Goal: Task Accomplishment & Management: Use online tool/utility

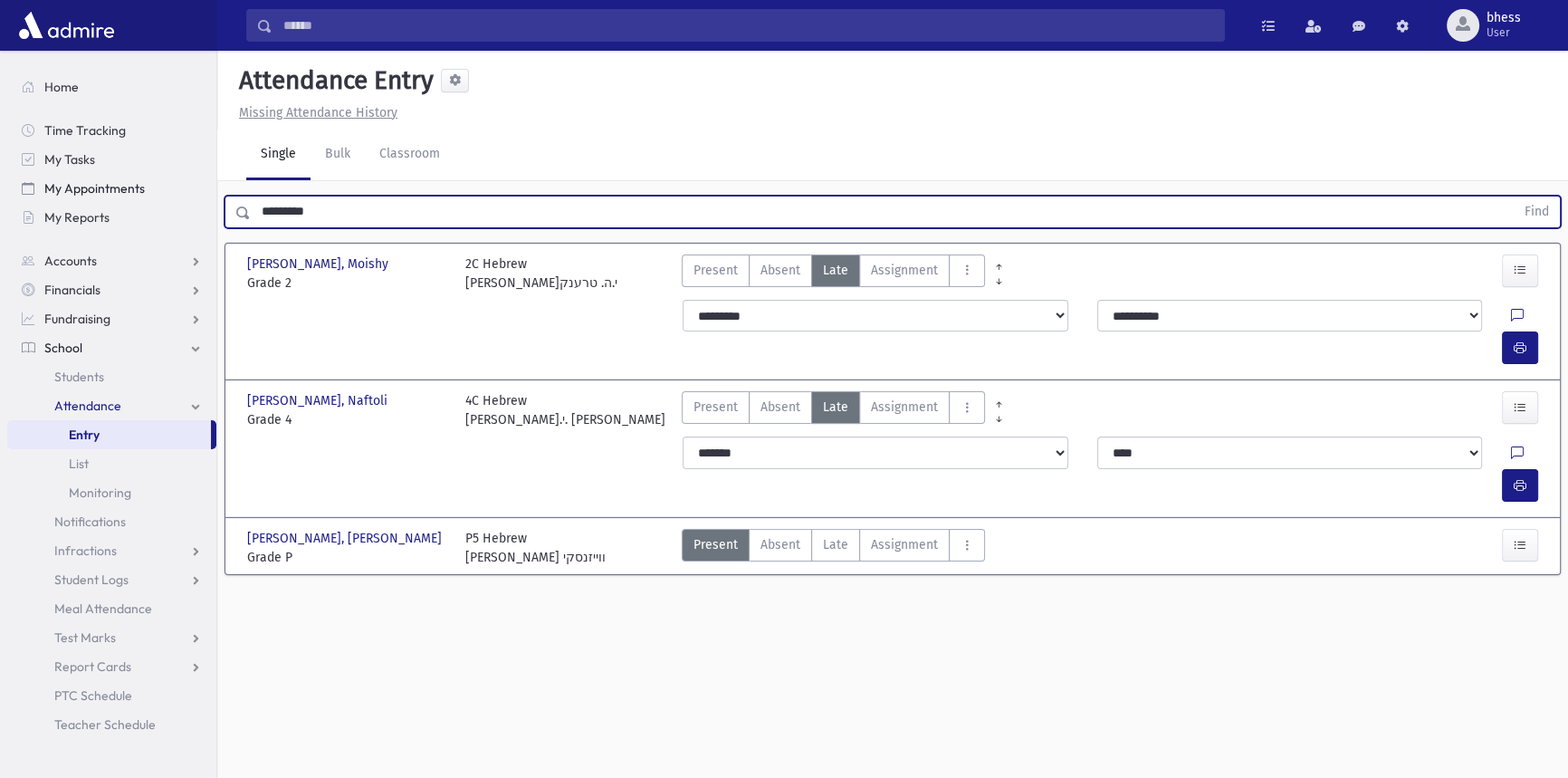
drag, startPoint x: 329, startPoint y: 204, endPoint x: 181, endPoint y: 181, distance: 149.8
click at [181, 181] on div "Search Results All Accounts" at bounding box center [784, 409] width 1568 height 819
click at [1514, 196] on button "Find" at bounding box center [1537, 211] width 46 height 30
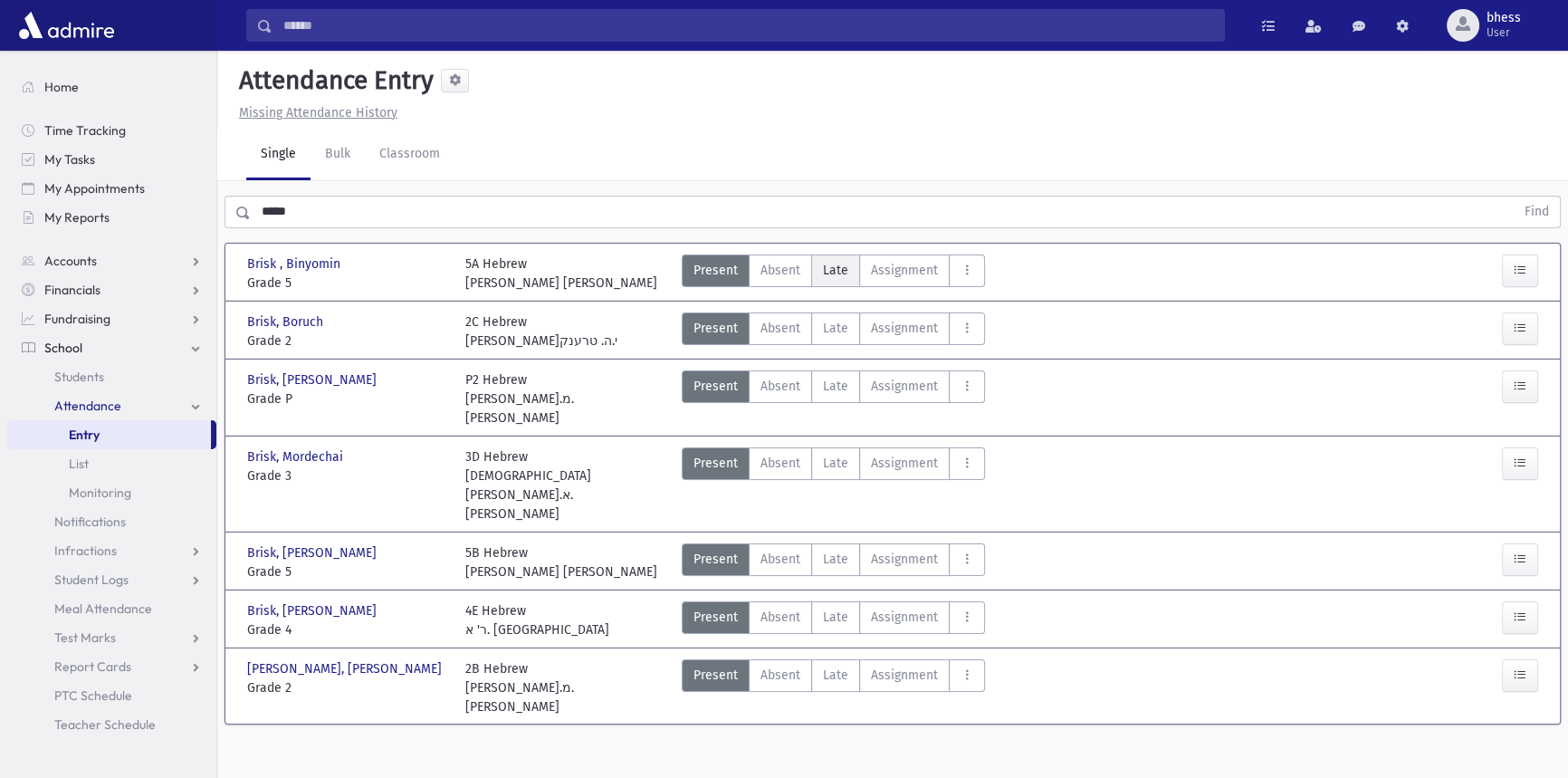
click at [840, 269] on span "Late" at bounding box center [836, 270] width 26 height 19
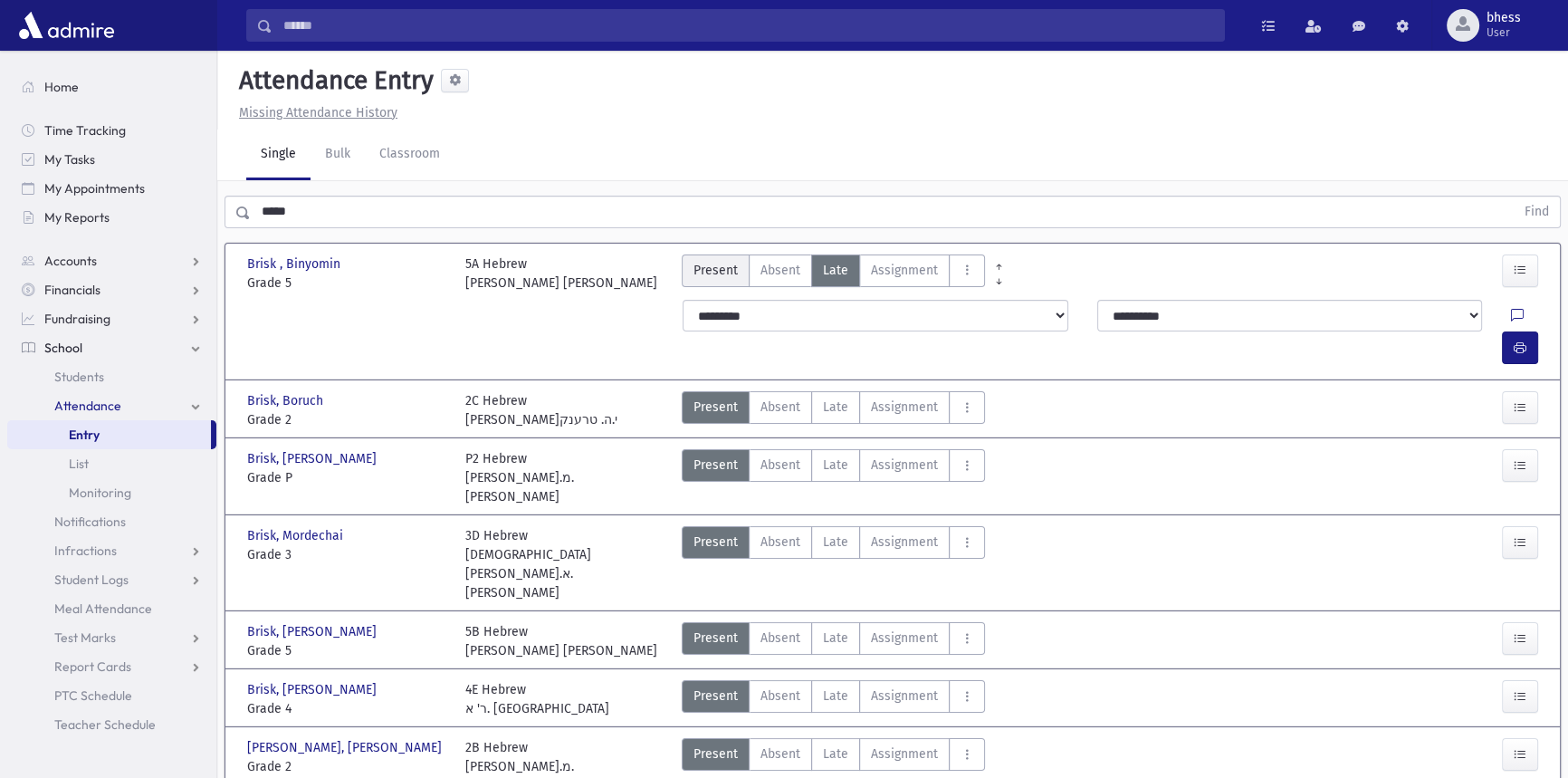
click at [741, 262] on label "Present P" at bounding box center [716, 271] width 68 height 32
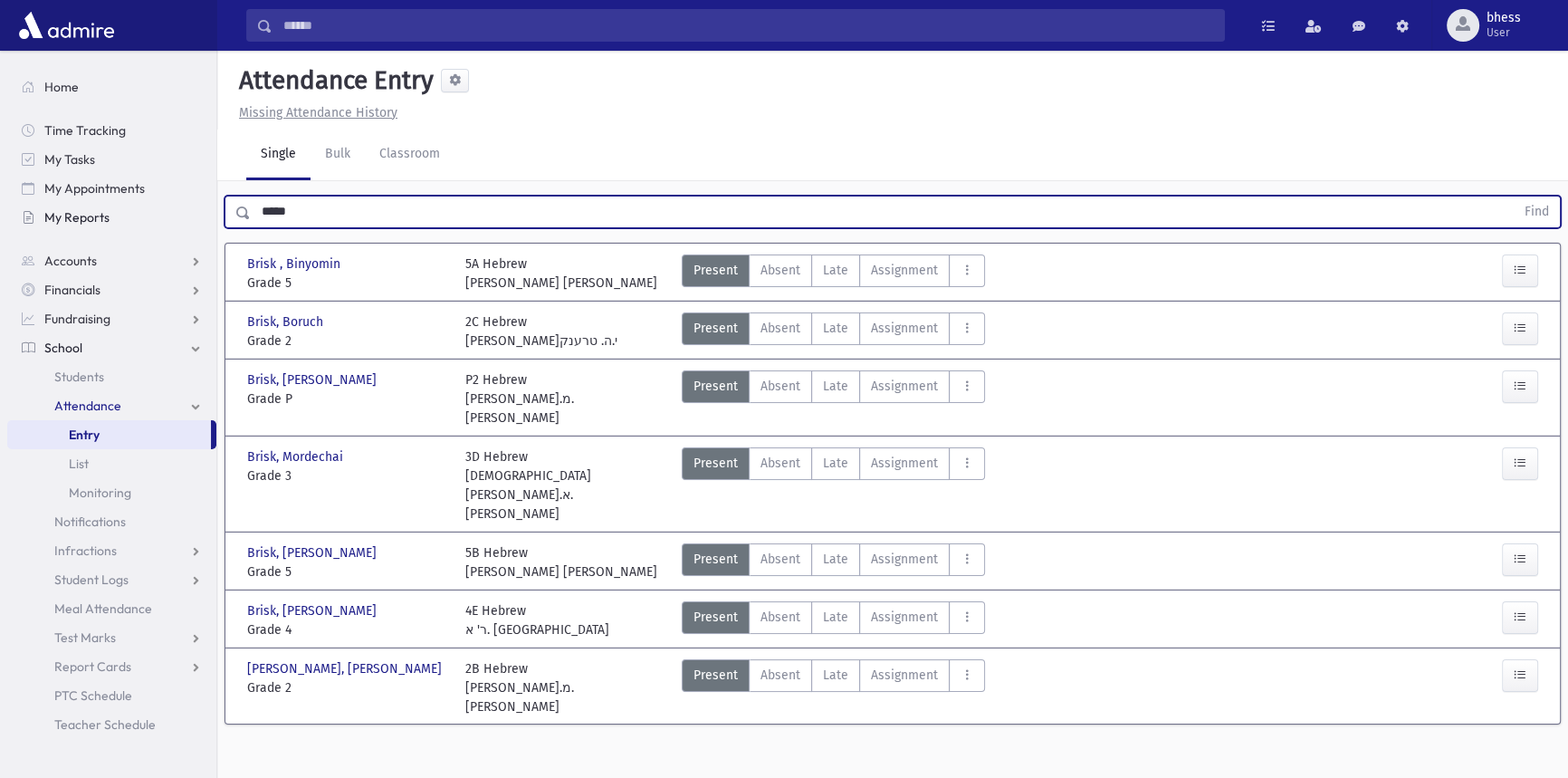
drag, startPoint x: 352, startPoint y: 208, endPoint x: 180, endPoint y: 203, distance: 172.1
click at [180, 203] on div "Search Results All Accounts" at bounding box center [784, 409] width 1568 height 819
click at [1514, 196] on button "Find" at bounding box center [1537, 211] width 46 height 30
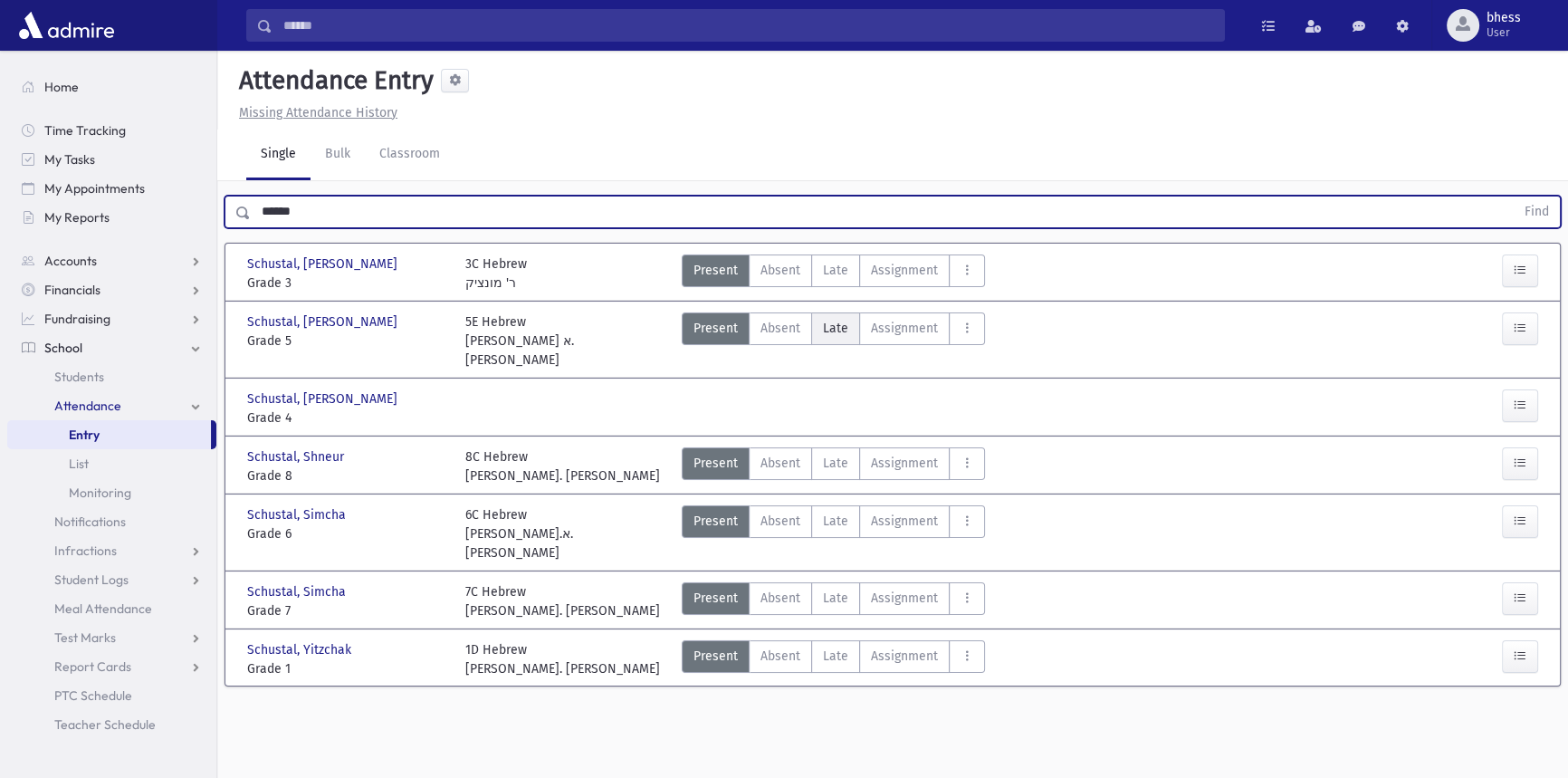
click at [814, 321] on label "Late Late" at bounding box center [836, 329] width 49 height 32
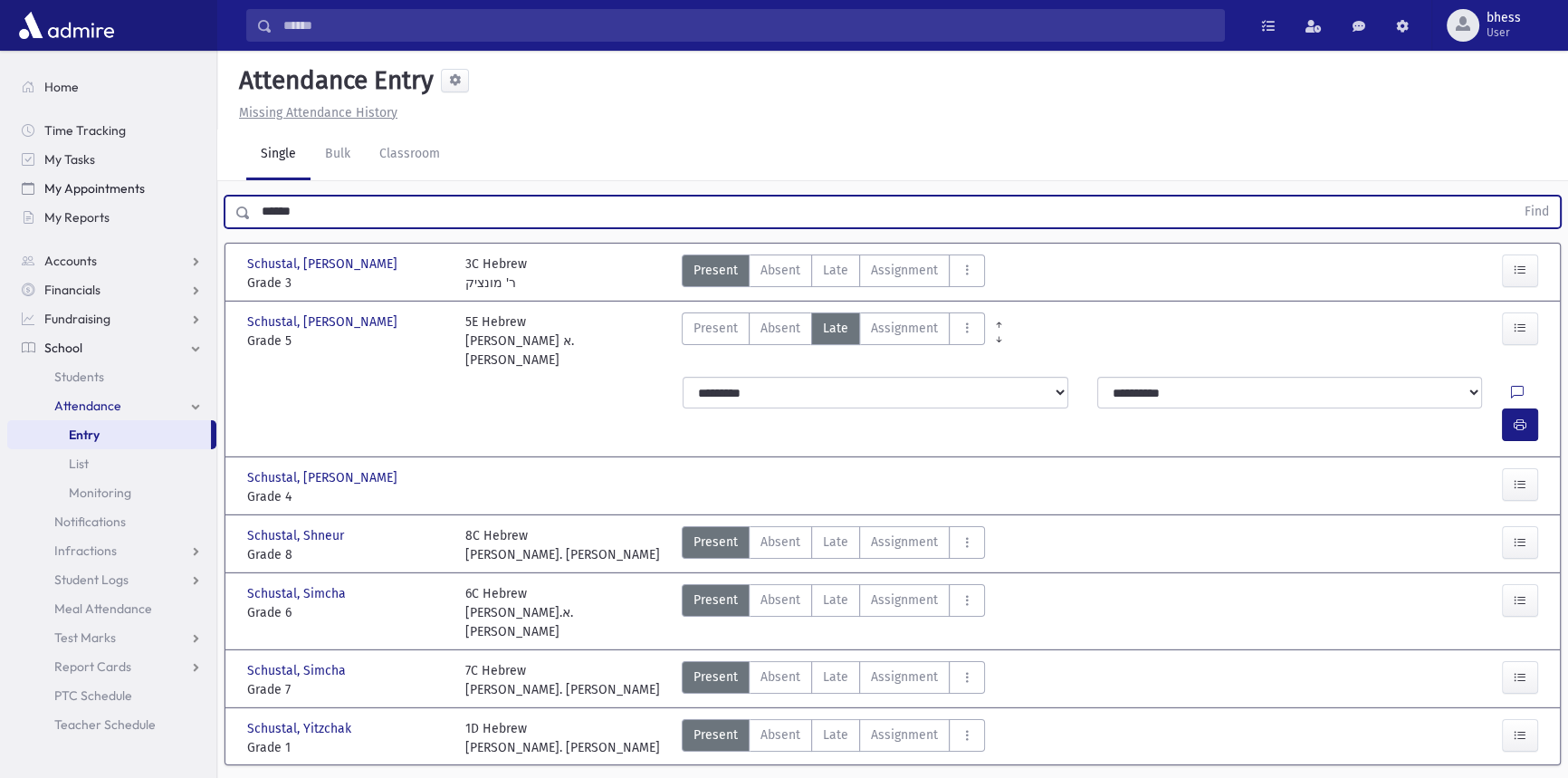
drag, startPoint x: 314, startPoint y: 208, endPoint x: 145, endPoint y: 180, distance: 171.3
click at [153, 196] on div "Search Results All Accounts" at bounding box center [784, 415] width 1568 height 831
type input "*****"
click at [1514, 196] on button "Find" at bounding box center [1537, 211] width 46 height 30
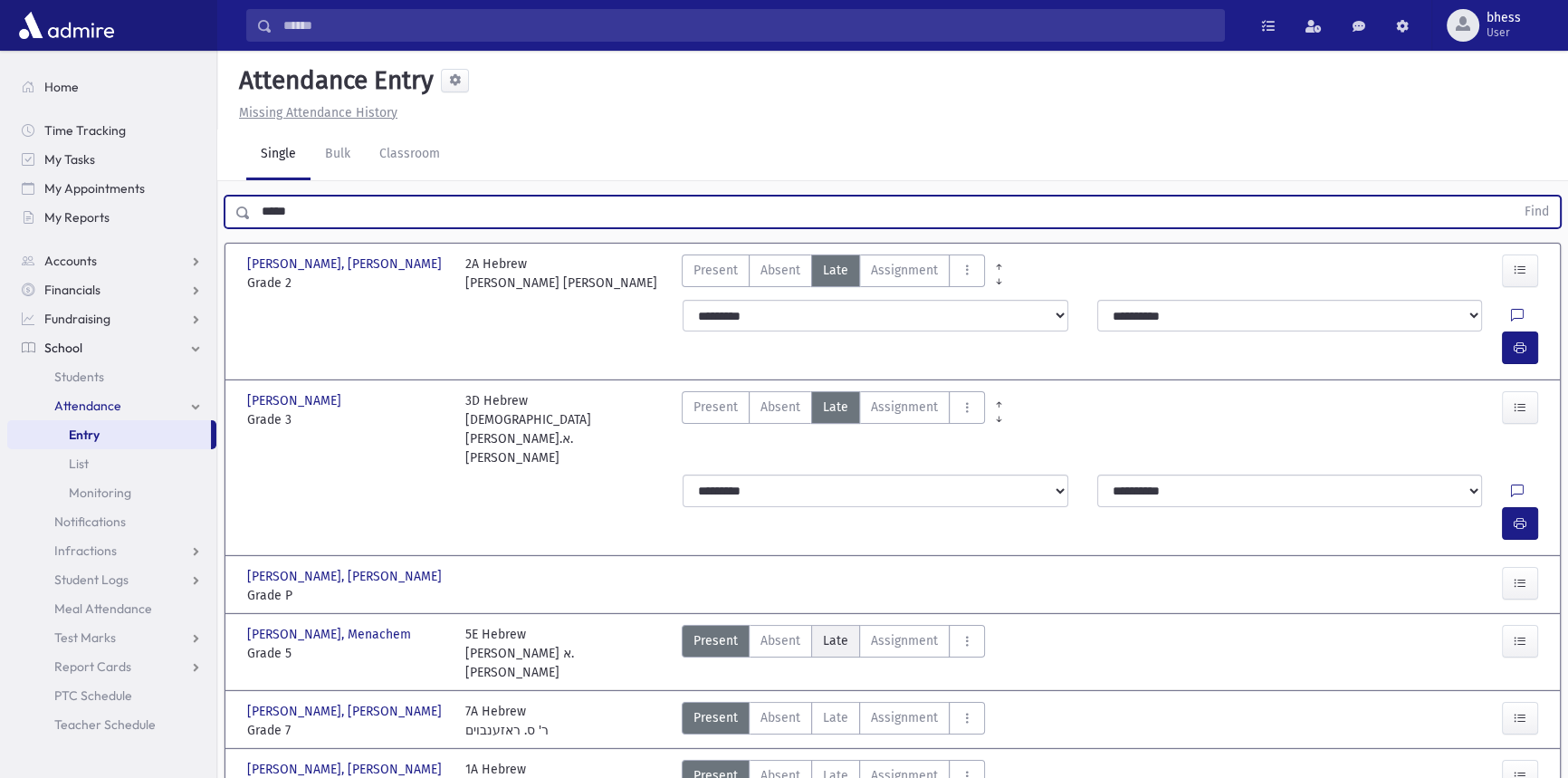
click at [832, 631] on span "Late" at bounding box center [836, 641] width 26 height 19
